Goal: Use online tool/utility

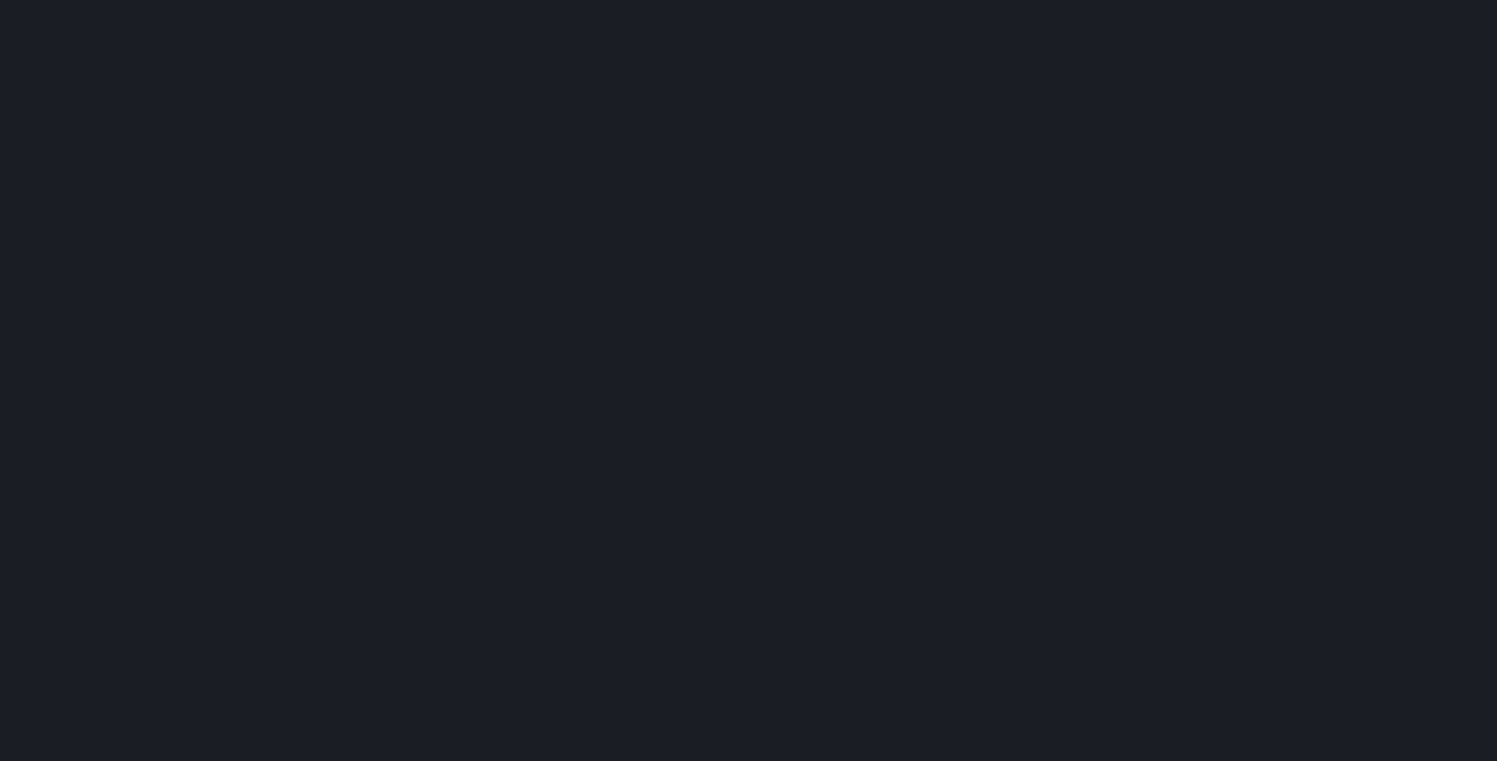
scroll to position [208, 0]
